Goal: Answer question/provide support: Share knowledge or assist other users

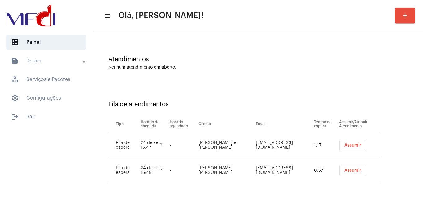
scroll to position [33, 0]
click at [346, 143] on span "Assumir" at bounding box center [353, 144] width 17 height 4
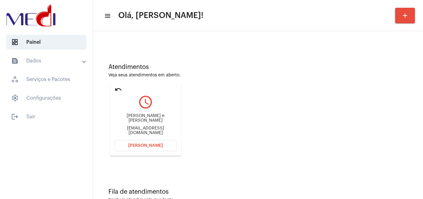
scroll to position [44, 0]
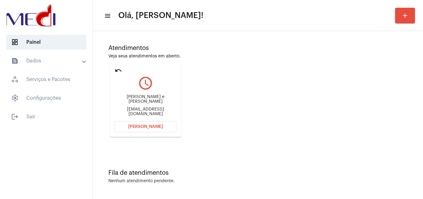
click at [151, 109] on div "barbarabrmuniz@gmail.com" at bounding box center [146, 111] width 62 height 9
click at [151, 110] on div "barbarabrmuniz@gmail.com" at bounding box center [146, 111] width 62 height 9
copy mat-card-content "barbarabrmuniz@gmail.com Abrir Chamada"
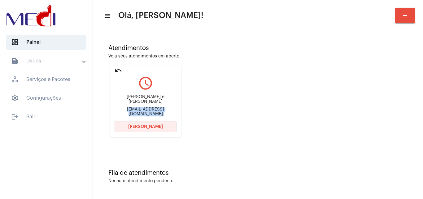
click at [153, 130] on button "Abrir Chamada" at bounding box center [146, 126] width 62 height 11
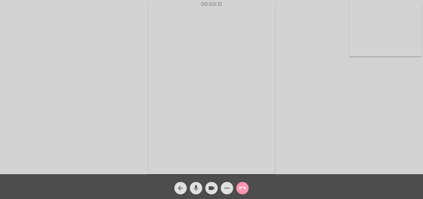
click at [244, 187] on mat-icon "call_end" at bounding box center [242, 187] width 7 height 7
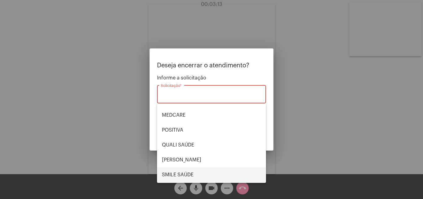
scroll to position [129, 0]
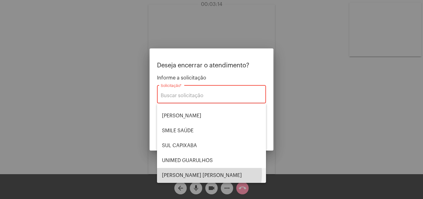
click at [200, 173] on span "VERA CRUZ" at bounding box center [211, 175] width 99 height 15
type input "VERA CRUZ"
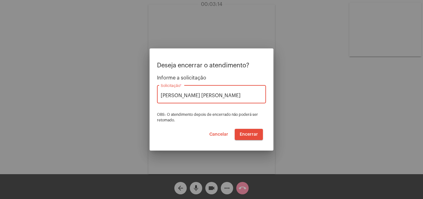
click at [252, 132] on span "Encerrar" at bounding box center [249, 134] width 18 height 4
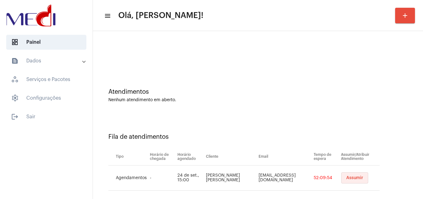
click at [349, 181] on button "Assumir" at bounding box center [354, 177] width 27 height 11
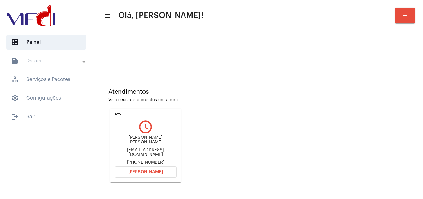
click at [147, 150] on div "celiampborge@gmail.com" at bounding box center [146, 152] width 62 height 9
copy div "celiampborge@gmail.com"
click at [144, 171] on span "Abrir Chamada" at bounding box center [145, 172] width 35 height 4
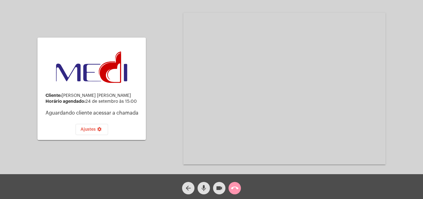
click at [233, 189] on mat-icon "call_end" at bounding box center [234, 187] width 7 height 7
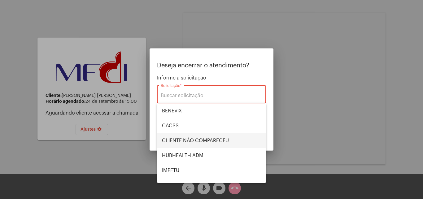
click at [204, 143] on span "CLIENTE NÃO COMPARECEU" at bounding box center [211, 140] width 99 height 15
type input "CLIENTE NÃO COMPARECEU"
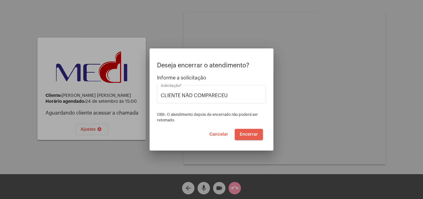
click at [252, 135] on span "Encerrar" at bounding box center [249, 134] width 18 height 4
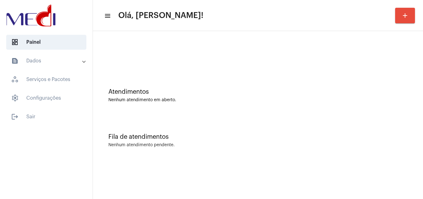
click at [423, 131] on div "Atendimentos Nenhum atendimento em aberto. Fila de atendimentos Nenhum atendime…" at bounding box center [258, 97] width 330 height 132
click at [220, 42] on div at bounding box center [258, 52] width 324 height 36
click at [368, 95] on div "Atendimentos Nenhum atendimento em aberto." at bounding box center [257, 95] width 299 height 14
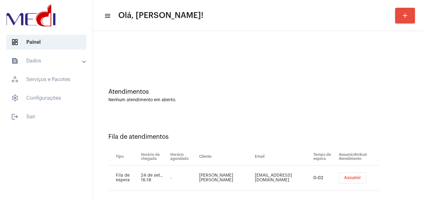
click at [344, 176] on span "Assumir" at bounding box center [352, 177] width 17 height 4
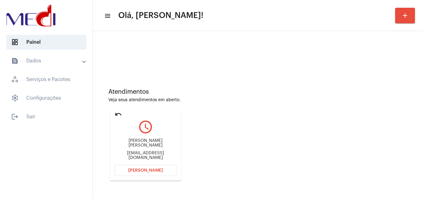
click at [159, 153] on div "anapaula2jp@gmail.com" at bounding box center [146, 155] width 62 height 9
copy mat-card-content "anapaula2jp@gmail.com Abrir Chamada"
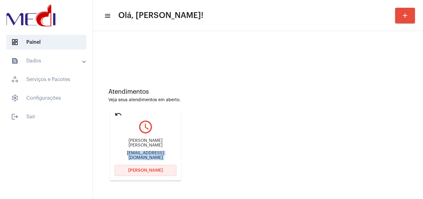
click at [153, 171] on span "Abrir Chamada" at bounding box center [145, 170] width 35 height 4
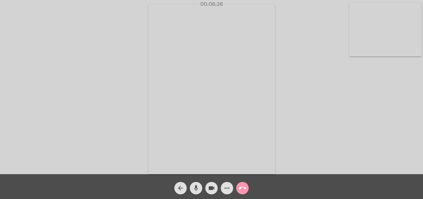
click at [245, 188] on mat-icon "call_end" at bounding box center [242, 187] width 7 height 7
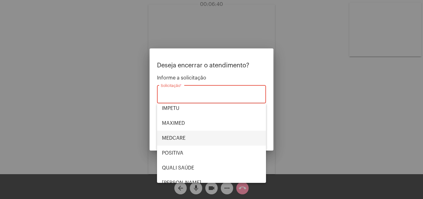
scroll to position [93, 0]
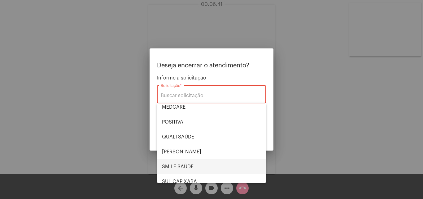
click at [192, 164] on span "SMILE SAÚDE" at bounding box center [211, 166] width 99 height 15
type input "SMILE SAÚDE"
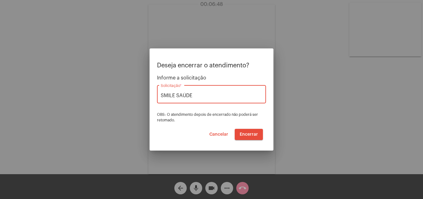
click at [249, 132] on span "Encerrar" at bounding box center [249, 134] width 18 height 4
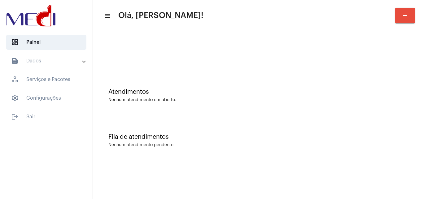
click at [366, 109] on div "Atendimentos Nenhum atendimento em aberto." at bounding box center [258, 92] width 324 height 45
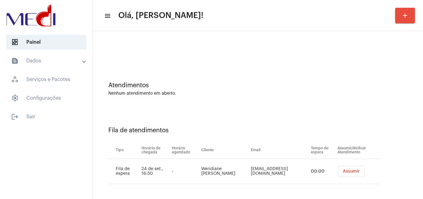
scroll to position [8, 0]
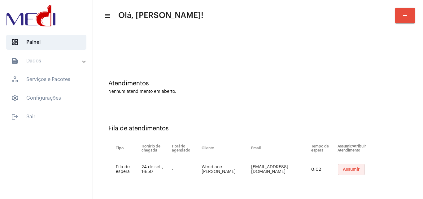
click at [351, 168] on span "Assumir" at bounding box center [351, 169] width 17 height 4
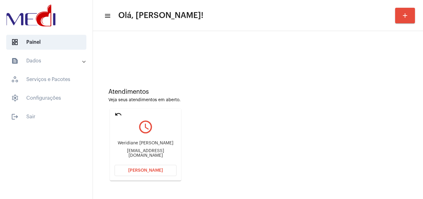
click at [137, 155] on div "weridiane.aparecida@outlook.com" at bounding box center [146, 152] width 62 height 9
copy mat-card-content "weridiane.aparecida@outlook.com Abrir Chamada"
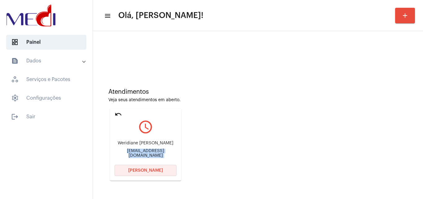
click at [139, 168] on span "Abrir Chamada" at bounding box center [145, 170] width 35 height 4
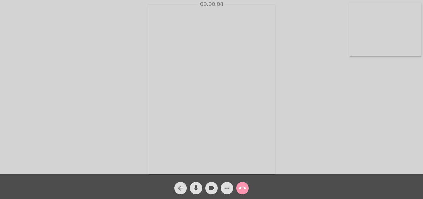
click at [285, 106] on div "Acessando Câmera e Microfone..." at bounding box center [212, 89] width 422 height 174
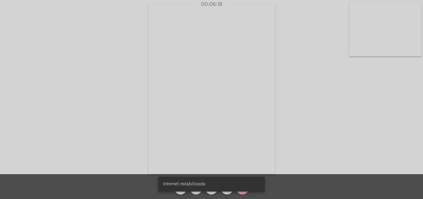
click at [244, 193] on div "Internet estabilizada" at bounding box center [211, 184] width 121 height 30
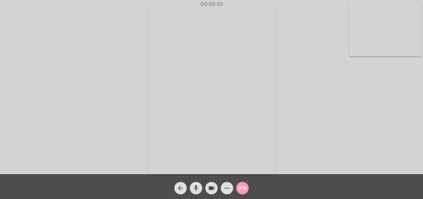
click at [245, 189] on mat-icon "call_end" at bounding box center [242, 187] width 7 height 7
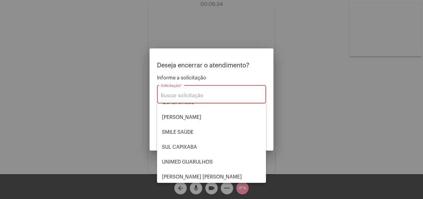
scroll to position [129, 0]
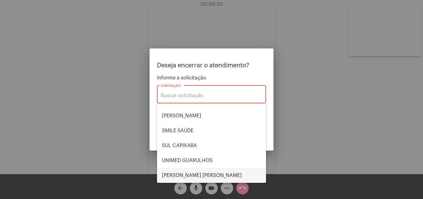
click at [187, 173] on span "VERA CRUZ" at bounding box center [211, 175] width 99 height 15
type input "VERA CRUZ"
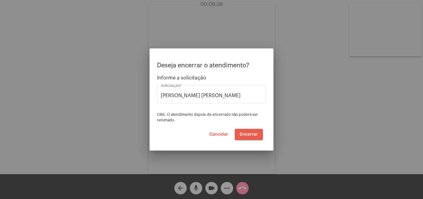
click at [255, 134] on span "Encerrar" at bounding box center [249, 134] width 18 height 4
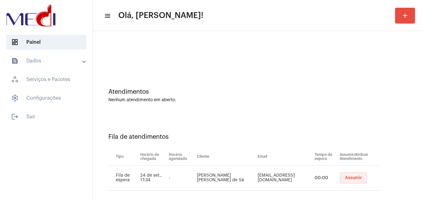
click at [355, 183] on button "Assumir" at bounding box center [353, 177] width 27 height 11
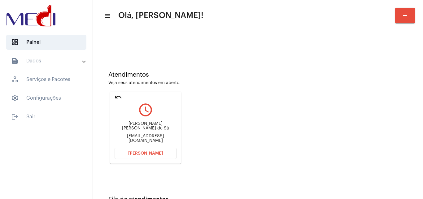
scroll to position [44, 0]
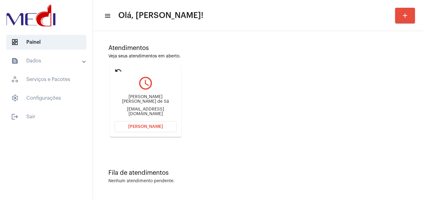
click at [152, 108] on div "dossantossilvafrancisca9@gmail.com" at bounding box center [146, 111] width 62 height 9
copy mat-card-content "dossantossilvafrancisca9@gmail.com Abrir Chamada"
click at [143, 131] on button "Abrir Chamada" at bounding box center [146, 126] width 62 height 11
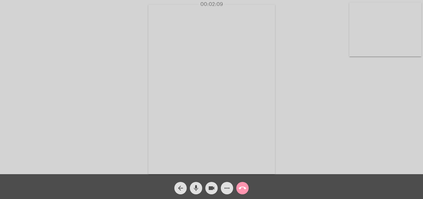
click at [245, 189] on mat-icon "call_end" at bounding box center [242, 187] width 7 height 7
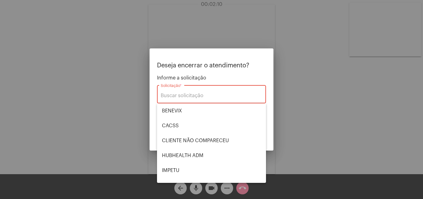
click at [327, 123] on div at bounding box center [211, 99] width 423 height 199
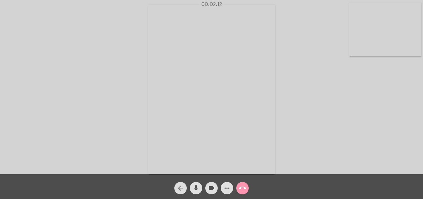
click at [244, 184] on mat-icon "call_end" at bounding box center [242, 187] width 7 height 7
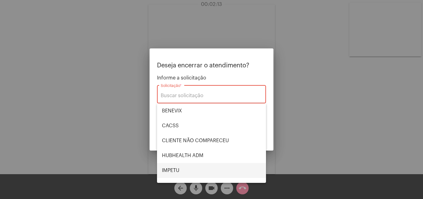
click at [177, 168] on span "IMPETU" at bounding box center [211, 170] width 99 height 15
type input "IMPETU"
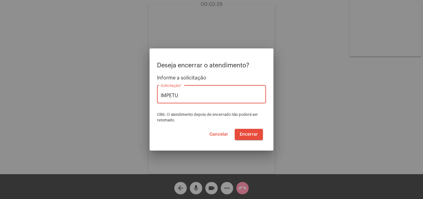
click at [256, 136] on button "Encerrar" at bounding box center [249, 134] width 28 height 11
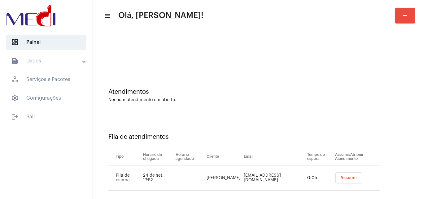
drag, startPoint x: 200, startPoint y: 173, endPoint x: 223, endPoint y: 183, distance: 24.8
click at [223, 183] on td "[PERSON_NAME]" at bounding box center [223, 177] width 37 height 25
copy td "[PERSON_NAME]"
click at [284, 175] on td "delbellarevestimentos@gmail.com" at bounding box center [274, 177] width 64 height 25
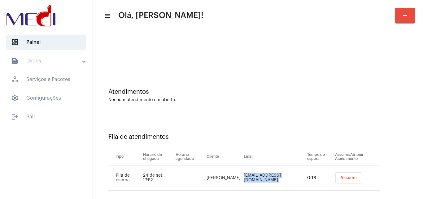
click at [284, 175] on td "delbellarevestimentos@gmail.com" at bounding box center [274, 177] width 64 height 25
copy td "delbellarevestimentos@gmail.com"
click at [336, 177] on button "Assumir" at bounding box center [349, 177] width 27 height 11
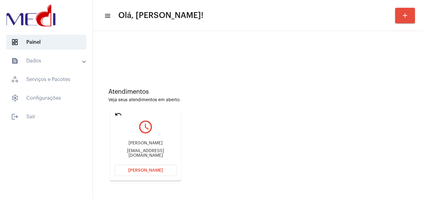
click at [142, 174] on button "[PERSON_NAME]" at bounding box center [146, 170] width 62 height 11
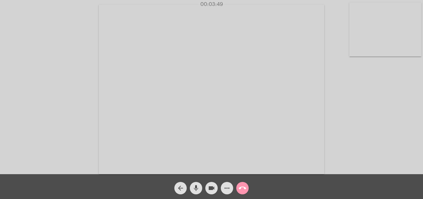
click at [245, 187] on mat-icon "call_end" at bounding box center [242, 187] width 7 height 7
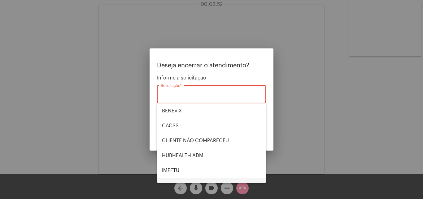
scroll to position [129, 0]
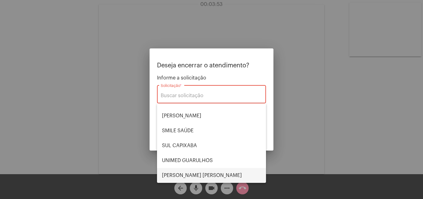
click at [205, 171] on span "[PERSON_NAME] [PERSON_NAME]" at bounding box center [211, 175] width 99 height 15
type input "[PERSON_NAME] [PERSON_NAME]"
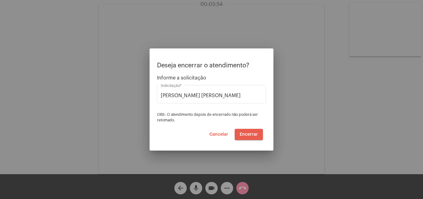
click at [251, 131] on button "Encerrar" at bounding box center [249, 134] width 28 height 11
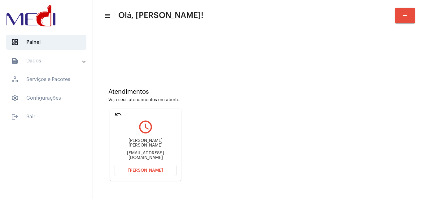
click at [155, 152] on div "alinelara1@yahoo.com.br" at bounding box center [146, 155] width 62 height 9
copy mat-card-content "alinelara1@yahoo.com.br Abrir Chamada"
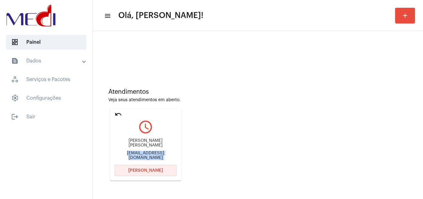
click at [156, 168] on button "[PERSON_NAME]" at bounding box center [146, 170] width 62 height 11
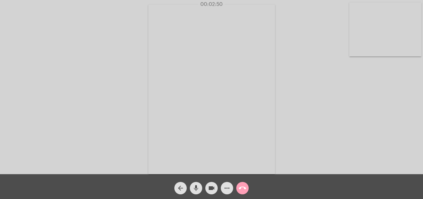
click at [244, 186] on mat-icon "call_end" at bounding box center [242, 187] width 7 height 7
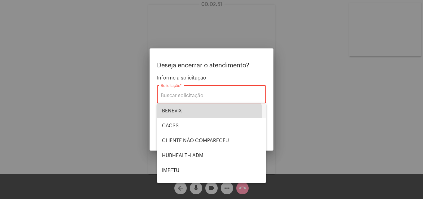
click at [186, 115] on span "BENEVIX" at bounding box center [211, 110] width 99 height 15
type input "BENEVIX"
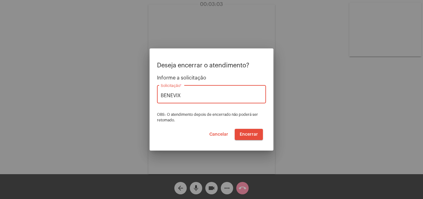
click at [249, 136] on button "Encerrar" at bounding box center [249, 134] width 28 height 11
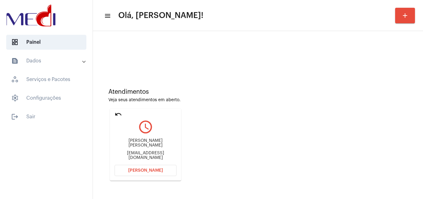
click at [147, 152] on div "[EMAIL_ADDRESS][DOMAIN_NAME]" at bounding box center [146, 155] width 62 height 9
copy mat-card-content "[EMAIL_ADDRESS][DOMAIN_NAME] [PERSON_NAME]"
click at [133, 170] on span "[PERSON_NAME]" at bounding box center [145, 170] width 35 height 4
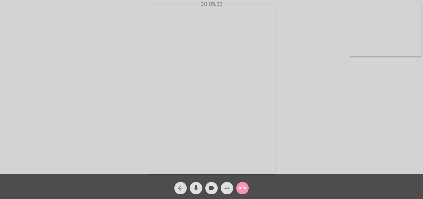
click at [198, 189] on mat-icon "mic" at bounding box center [195, 187] width 7 height 7
click at [196, 183] on span "mic_off" at bounding box center [195, 188] width 7 height 12
click at [245, 189] on mat-icon "call_end" at bounding box center [242, 187] width 7 height 7
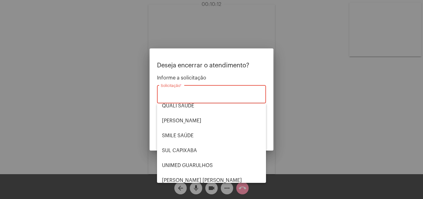
scroll to position [129, 0]
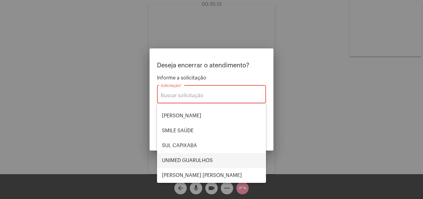
click at [206, 158] on span "UNIMED GUARULHOS" at bounding box center [211, 160] width 99 height 15
type input "UNIMED GUARULHOS"
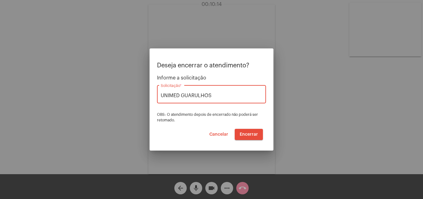
click at [243, 138] on button "Encerrar" at bounding box center [249, 134] width 28 height 11
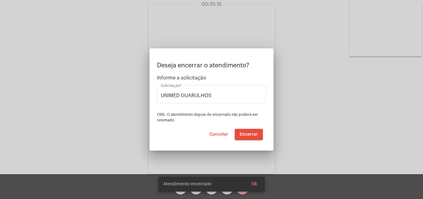
click at [247, 135] on video at bounding box center [211, 89] width 127 height 169
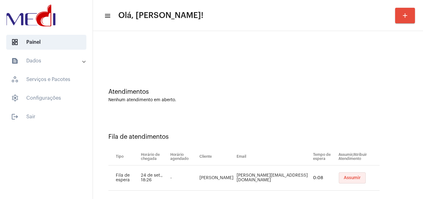
click at [344, 180] on button "Assumir" at bounding box center [352, 177] width 27 height 11
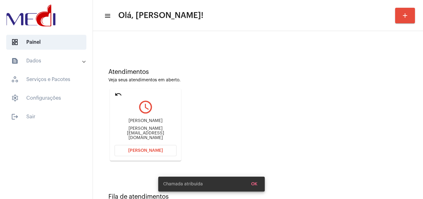
scroll to position [31, 0]
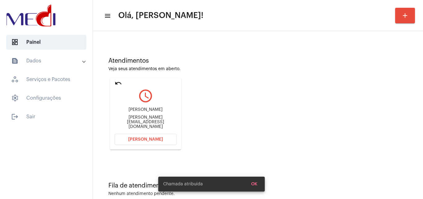
click at [160, 121] on div "Mariana.pessoti@hotmail.com" at bounding box center [146, 122] width 62 height 14
copy mat-card-content "Mariana.pessoti@hotmail.com Abrir Chamada"
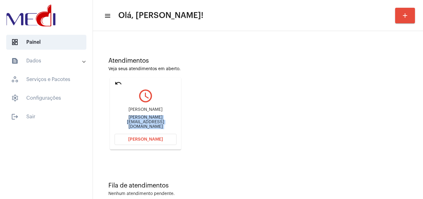
scroll to position [44, 0]
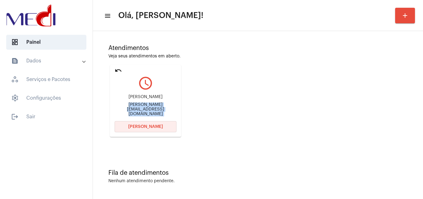
click at [158, 129] on button "[PERSON_NAME]" at bounding box center [146, 126] width 62 height 11
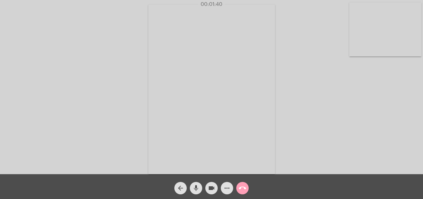
click at [245, 187] on mat-icon "call_end" at bounding box center [242, 187] width 7 height 7
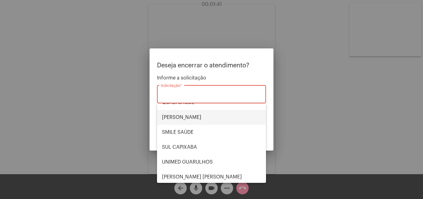
scroll to position [129, 0]
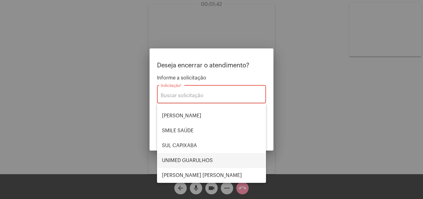
click at [207, 156] on span "UNIMED GUARULHOS" at bounding box center [211, 160] width 99 height 15
type input "UNIMED GUARULHOS"
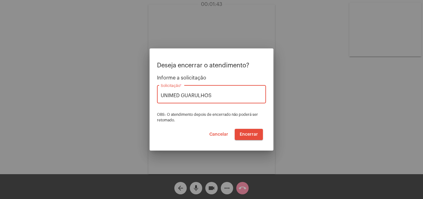
click at [252, 133] on span "Encerrar" at bounding box center [249, 134] width 18 height 4
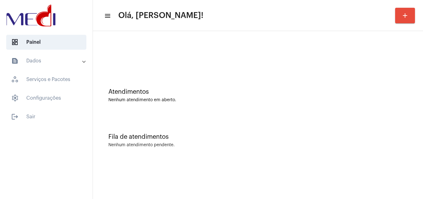
click at [408, 140] on div "Fila de atendimentos Nenhum atendimento pendente." at bounding box center [258, 137] width 324 height 45
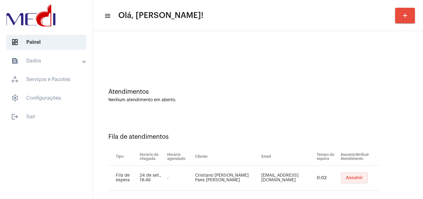
click at [355, 175] on button "Assumir" at bounding box center [354, 177] width 27 height 11
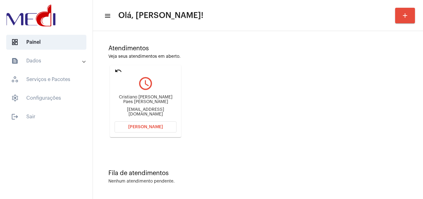
scroll to position [44, 0]
click at [145, 111] on div "Cristianopaesbarreto@gmail.com" at bounding box center [146, 111] width 62 height 9
copy mat-card-content "Cristianopaesbarreto@gmail.com Abrir Chamada"
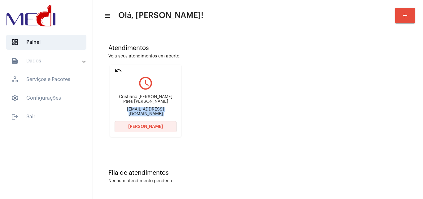
click at [157, 129] on button "Abrir Chamada" at bounding box center [146, 126] width 62 height 11
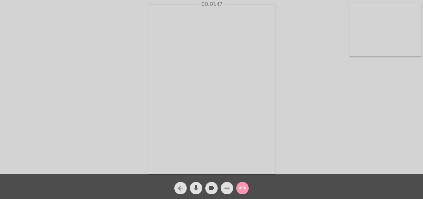
click at [241, 185] on mat-icon "call_end" at bounding box center [242, 187] width 7 height 7
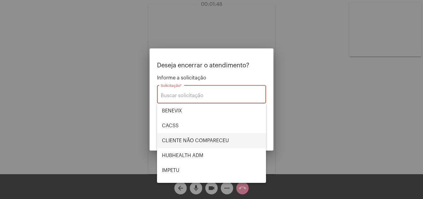
click at [207, 140] on span "CLIENTE NÃO COMPARECEU" at bounding box center [211, 140] width 99 height 15
type input "CLIENTE NÃO COMPARECEU"
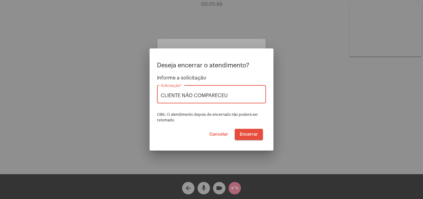
click at [252, 133] on span "Encerrar" at bounding box center [249, 134] width 18 height 4
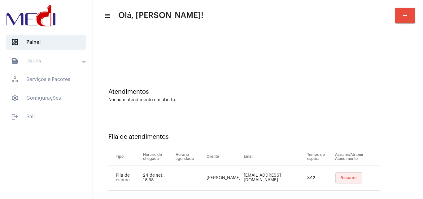
click at [341, 179] on span "Assumir" at bounding box center [349, 177] width 17 height 4
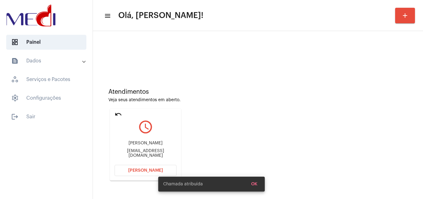
click at [156, 152] on div "eduardotorbitone@gmail.com" at bounding box center [146, 152] width 62 height 9
copy mat-card-content "eduardotorbitone@gmail.com Abrir Chamada"
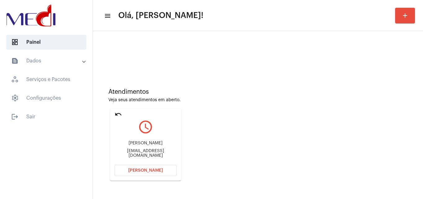
click at [161, 172] on span "Abrir Chamada" at bounding box center [145, 170] width 35 height 4
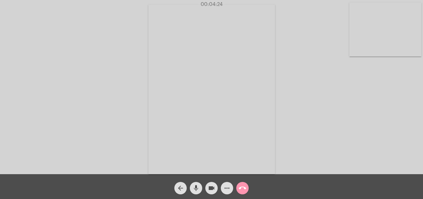
click at [245, 188] on mat-icon "call_end" at bounding box center [242, 187] width 7 height 7
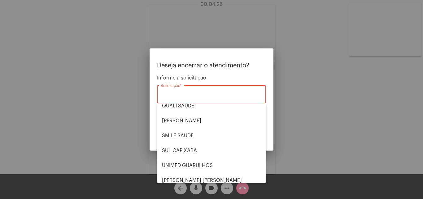
scroll to position [129, 0]
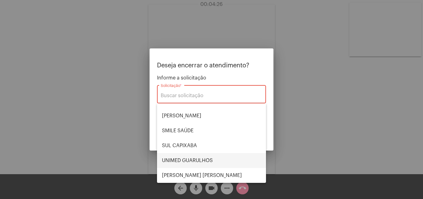
click at [202, 163] on span "UNIMED GUARULHOS" at bounding box center [211, 160] width 99 height 15
type input "UNIMED GUARULHOS"
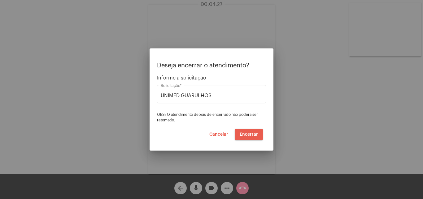
click at [252, 136] on span "Encerrar" at bounding box center [249, 134] width 18 height 4
